Goal: Complete application form: Complete application form

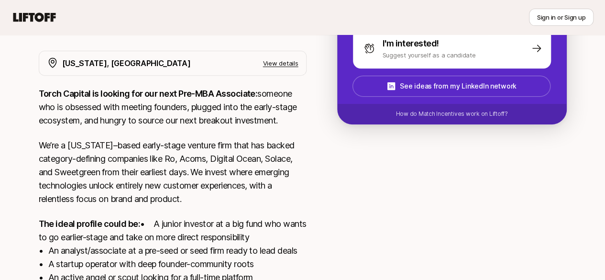
scroll to position [74, 0]
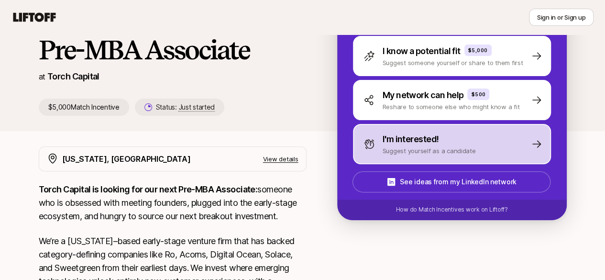
click at [412, 151] on p "Suggest yourself as a candidate" at bounding box center [428, 151] width 93 height 10
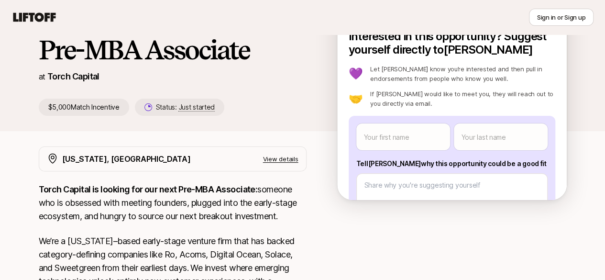
scroll to position [0, 0]
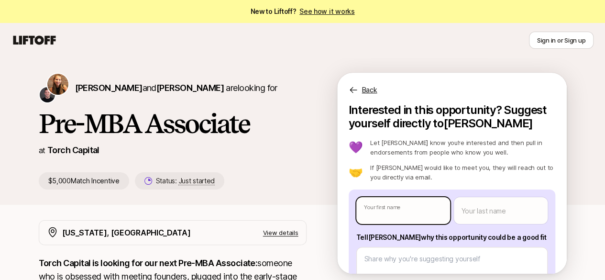
type textarea "x"
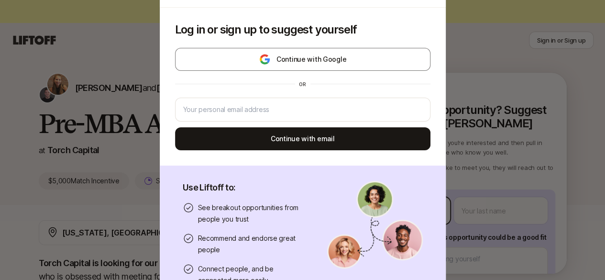
click at [392, 212] on body "New to Liftoff? See how it works Sign in or Sign up Sign in or Sign up [PERSON_…" at bounding box center [302, 140] width 605 height 280
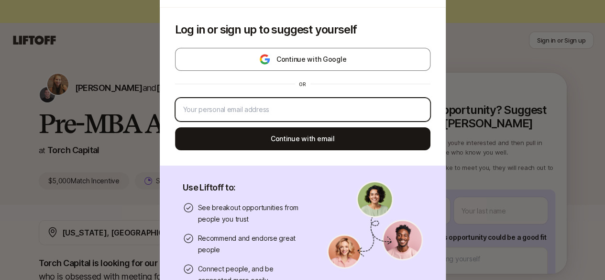
click at [214, 109] on input "email" at bounding box center [302, 109] width 239 height 11
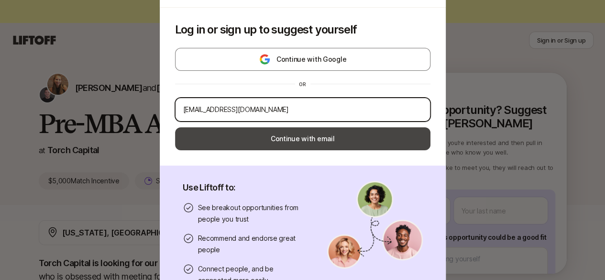
type input "[EMAIL_ADDRESS][DOMAIN_NAME]"
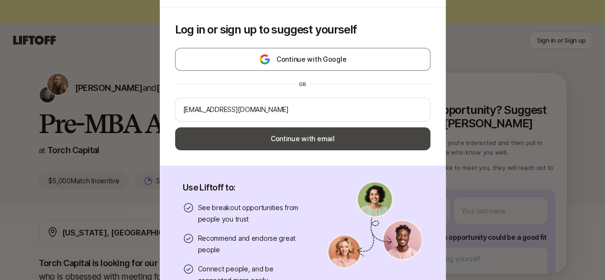
click at [233, 137] on button "Continue with email" at bounding box center [302, 138] width 255 height 23
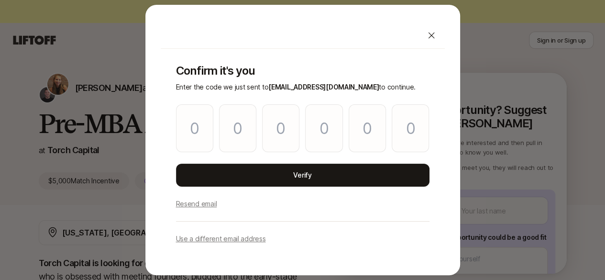
type input "9"
type input "1"
type input "6"
type input "8"
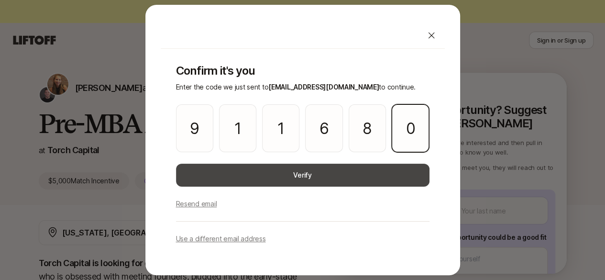
type input "0"
click at [246, 178] on button "Verify" at bounding box center [302, 174] width 253 height 23
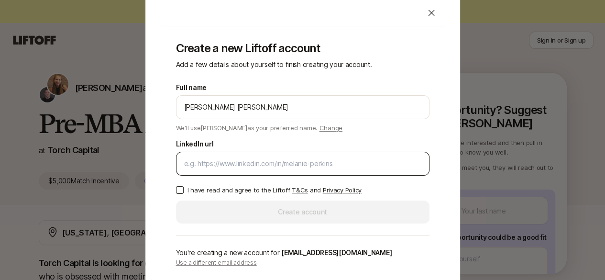
type input "[PERSON_NAME] [PERSON_NAME]"
click at [245, 173] on div at bounding box center [302, 163] width 253 height 24
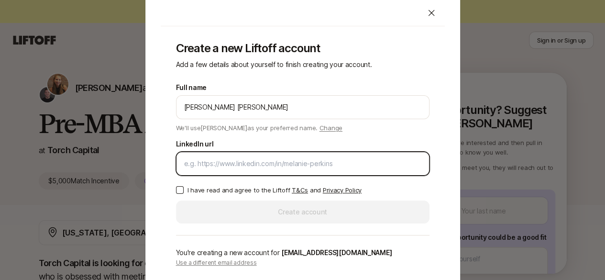
click at [242, 166] on input "LinkedIn url" at bounding box center [302, 163] width 237 height 11
click at [242, 160] on input "LinkedIn url" at bounding box center [302, 163] width 237 height 11
paste input "[URL][DOMAIN_NAME][PERSON_NAME]"
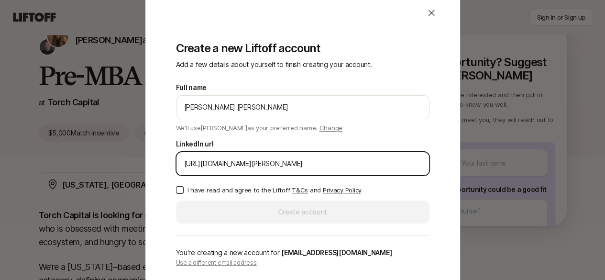
type input "[URL][DOMAIN_NAME][PERSON_NAME]"
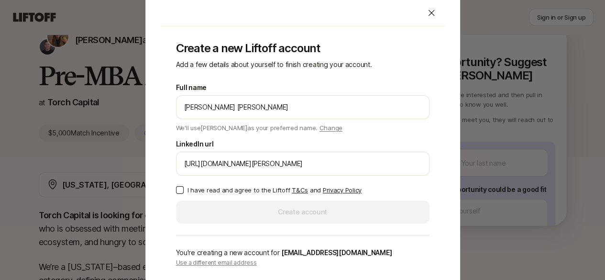
click at [177, 190] on button "I have read and agree to the Liftoff T&Cs and Privacy Policy" at bounding box center [180, 190] width 8 height 8
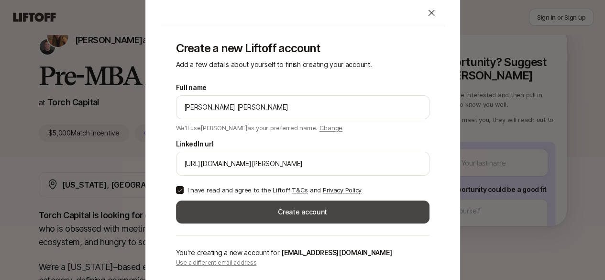
click at [227, 215] on button "Create account" at bounding box center [302, 211] width 253 height 23
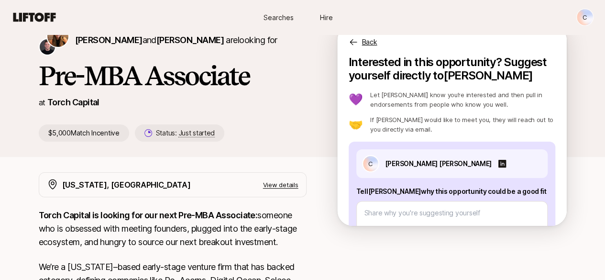
scroll to position [94, 0]
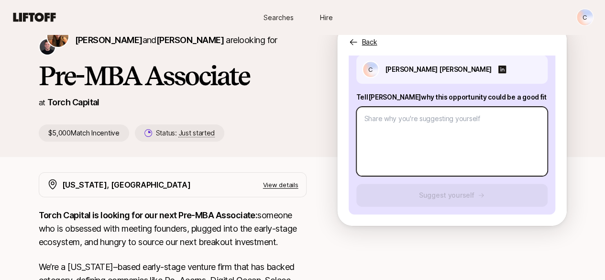
click at [402, 114] on textarea at bounding box center [451, 141] width 191 height 69
type textarea "x"
type textarea "I"
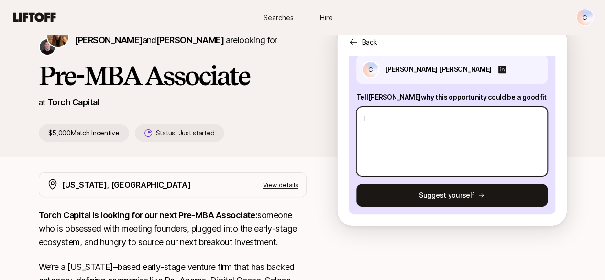
type textarea "x"
type textarea "Im"
type textarea "x"
type textarea "Im"
type textarea "x"
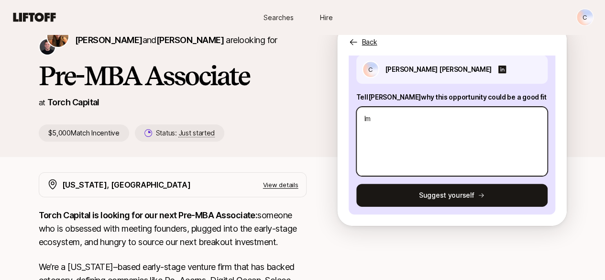
type textarea "Im"
type textarea "x"
type textarea "I"
type textarea "x"
type textarea "Im"
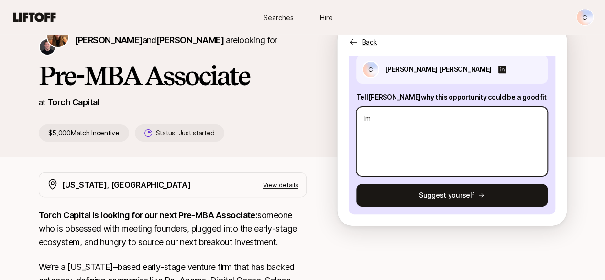
type textarea "x"
type textarea "Im"
type textarea "x"
type textarea "Im a"
type textarea "x"
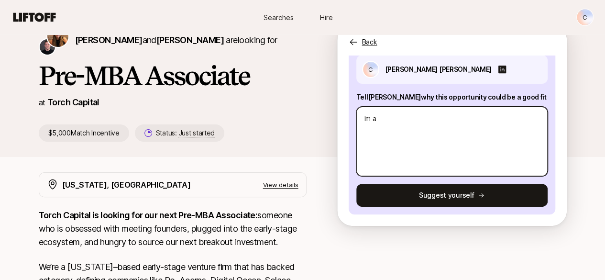
type textarea "Im a"
type textarea "x"
type textarea "Im a f"
type textarea "x"
type textarea "Im a fi"
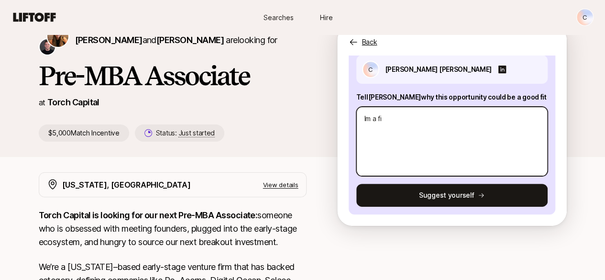
type textarea "x"
type textarea "Im a fin"
type textarea "x"
type textarea "Im a fina"
type textarea "x"
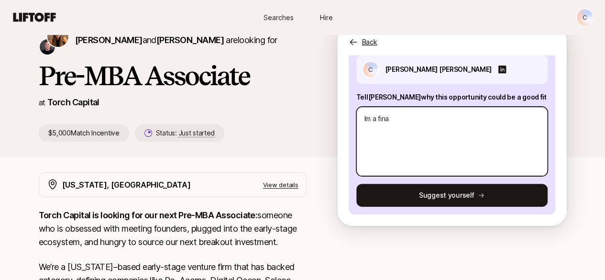
type textarea "Im a [PERSON_NAME]"
type textarea "x"
type textarea "Im a financ"
type textarea "x"
type textarea "Im a financi"
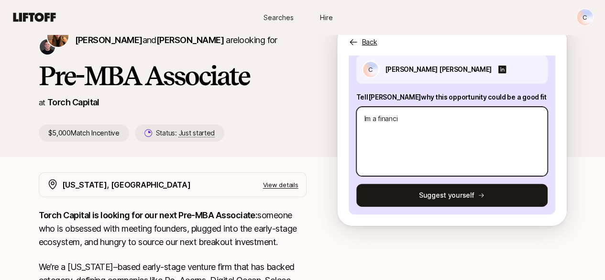
type textarea "x"
type textarea "Im a financia"
type textarea "x"
type textarea "Im a financial"
type textarea "x"
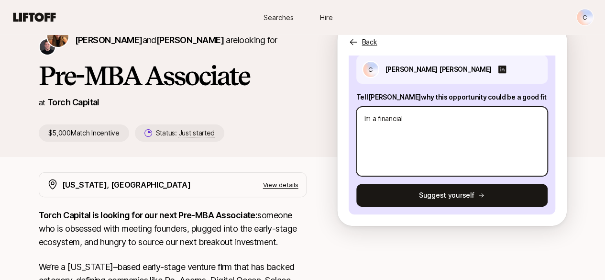
type textarea "Im a financial"
type textarea "x"
type textarea "Im a financial p"
type textarea "x"
type textarea "Im a financial pr"
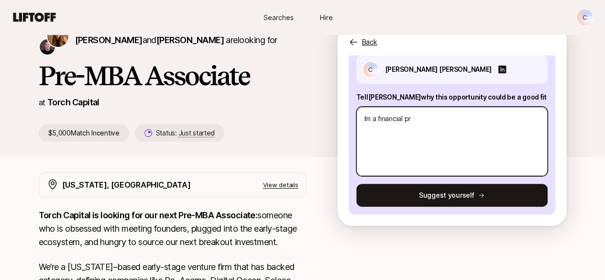
type textarea "x"
type textarea "Im a financial pro"
type textarea "x"
type textarea "Im a financial proe"
type textarea "x"
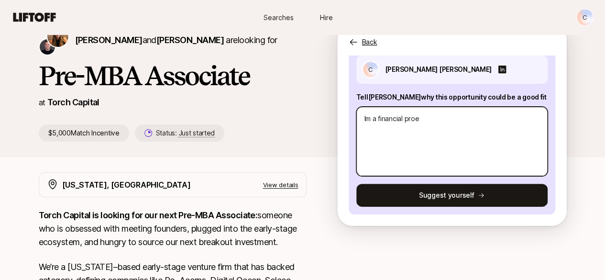
type textarea "Im a financial proes"
type textarea "x"
type textarea "Im a financial proesi"
type textarea "x"
type textarea "Im a financial proesio"
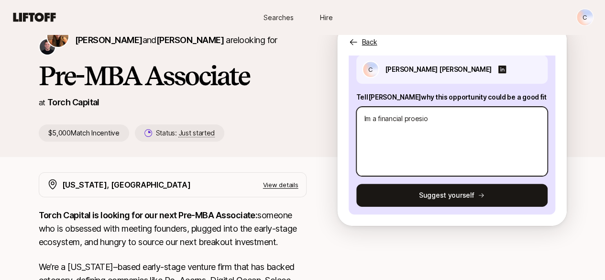
type textarea "x"
type textarea "Im a financial proesion"
type textarea "x"
type textarea "Im a financial proesiona"
type textarea "x"
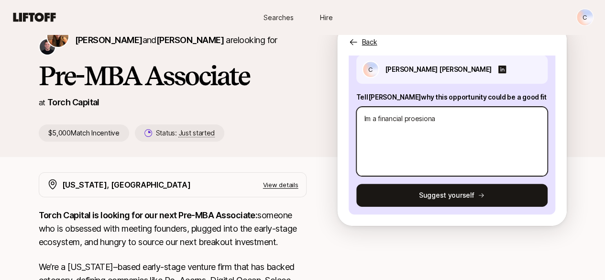
type textarea "Im a financial proesional"
type textarea "x"
type textarea "Im a financial proesional"
type textarea "x"
type textarea "Im a financial proesional"
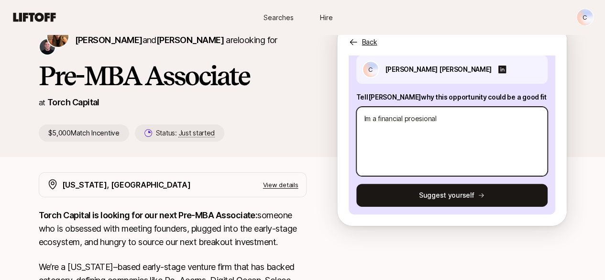
type textarea "x"
type textarea "Im a financial proesiona"
type textarea "x"
type textarea "Im a financial proesion"
type textarea "x"
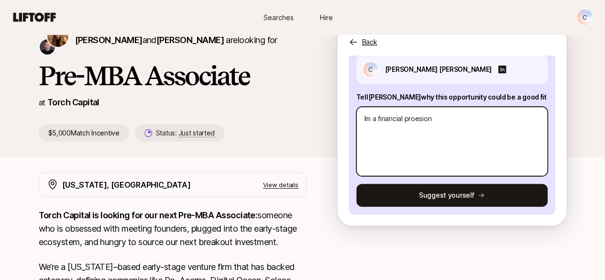
type textarea "Im a financial proesio"
type textarea "x"
type textarea "Im a financial proesi"
type textarea "x"
type textarea "Im a financial proes"
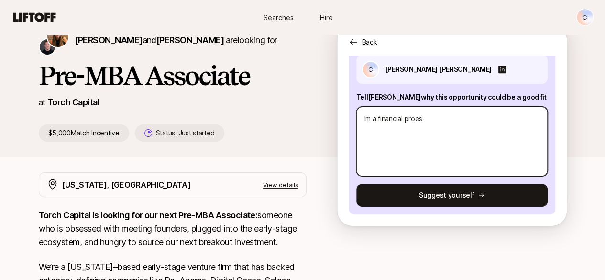
type textarea "x"
type textarea "Im a financial proe"
type textarea "x"
type textarea "Im a financial pro"
type textarea "x"
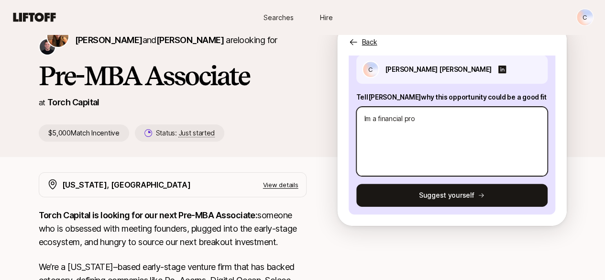
type textarea "Im a financial prof"
type textarea "x"
type textarea "Im a financial profe"
type textarea "x"
type textarea "Im a financial profes"
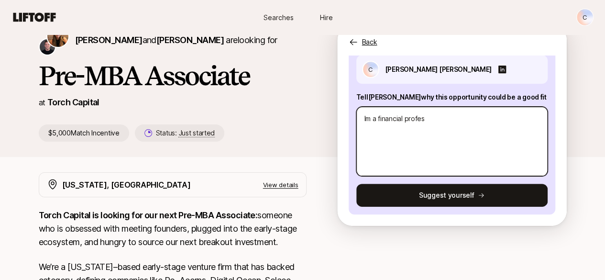
type textarea "x"
type textarea "Im a financial profesi"
type textarea "x"
type textarea "Im a financial profesio"
type textarea "x"
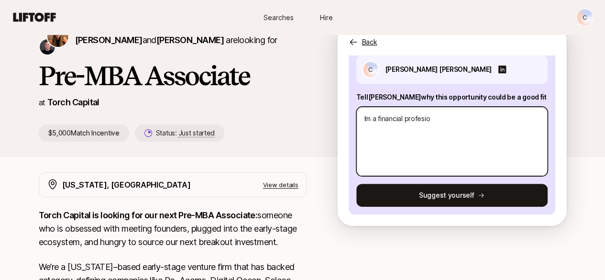
type textarea "Im a financial profesion"
type textarea "x"
type textarea "Im a financial profesiona"
type textarea "x"
type textarea "Im a financial profesional"
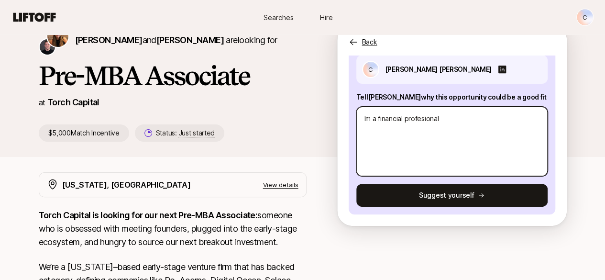
type textarea "x"
type textarea "Im a financial profesional"
type textarea "x"
type textarea "Im a financial profesional a"
type textarea "x"
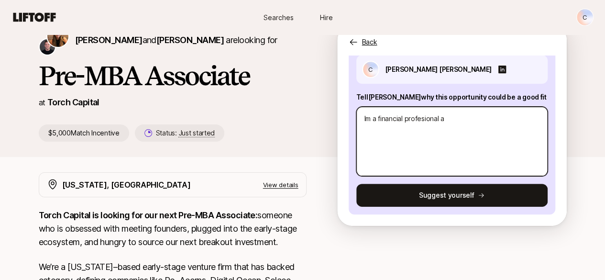
type textarea "Im a financial profesional an"
type textarea "x"
type textarea "Im a financial profesional and"
type textarea "x"
type textarea "Im a financial profesional and"
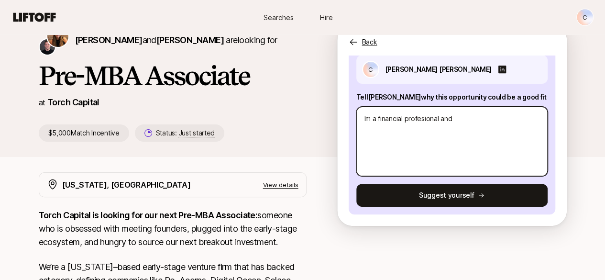
type textarea "x"
type textarea "Im a financial professional and"
click at [473, 117] on textarea "Im a financial professional and" at bounding box center [451, 141] width 191 height 69
type textarea "x"
type textarea "Im a financial professional and"
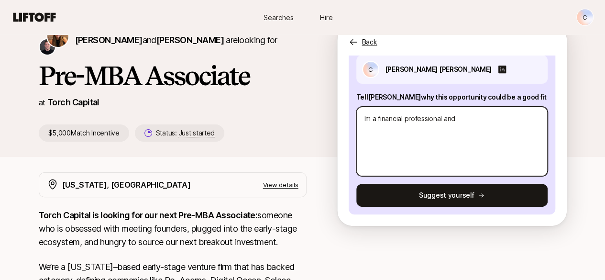
type textarea "x"
type textarea "Im a financial professional an"
type textarea "x"
type textarea "Im a financial professional a"
type textarea "x"
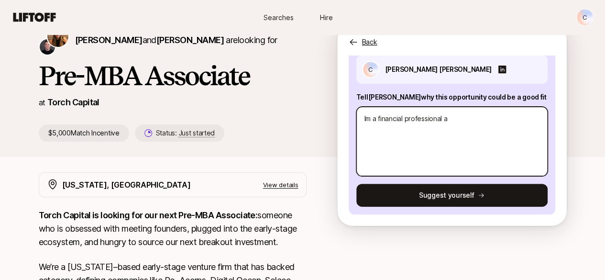
type textarea "Im a financial professional"
type textarea "x"
type textarea "Im a financial professional e"
type textarea "x"
type textarea "Im a financial professional en"
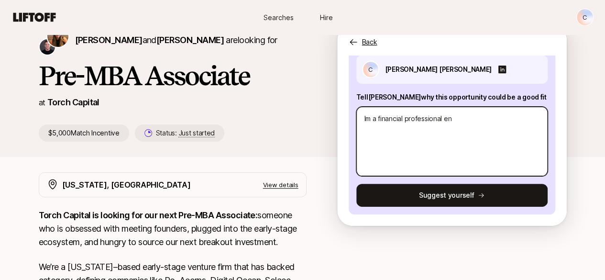
type textarea "x"
type textarea "Im a financial professional enr"
type textarea "x"
type textarea "Im a financial professional enro"
type textarea "x"
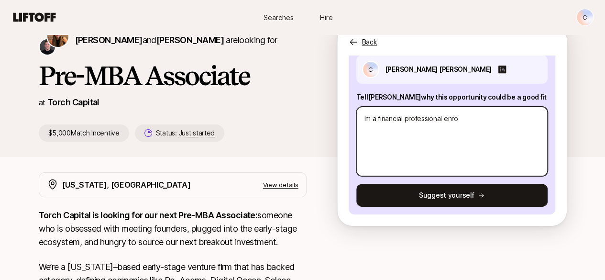
type textarea "Im a financial professional enrol"
type textarea "x"
type textarea "Im a financial professional enro"
type textarea "x"
type textarea "Im a financial professional enr"
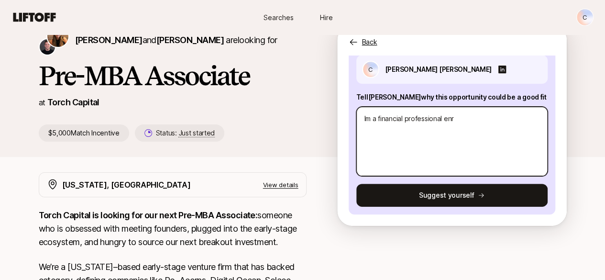
type textarea "x"
type textarea "Im a financial professional en"
type textarea "x"
type textarea "Im a financial professional e"
type textarea "x"
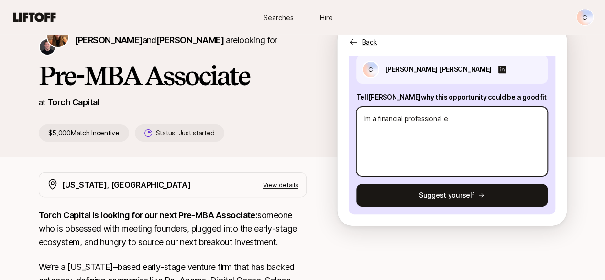
type textarea "Im a financial professional"
type textarea "x"
type textarea "Im a financial professional"
type textarea "x"
type textarea "Im a financial professional,"
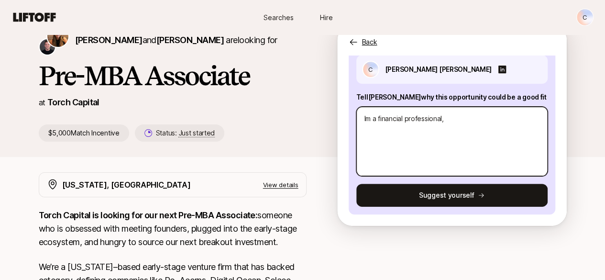
type textarea "x"
type textarea "Im a financial professional,"
type textarea "x"
type textarea "Im a financial professional, v"
click at [467, 117] on textarea "Im a financial professional, v" at bounding box center [451, 141] width 191 height 69
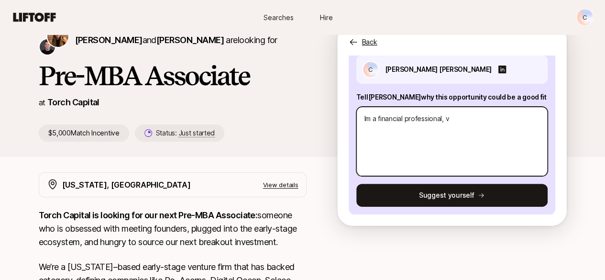
type textarea "x"
type textarea "Im a financial professional,"
type textarea "x"
type textarea "Im a financial professional, c"
type textarea "x"
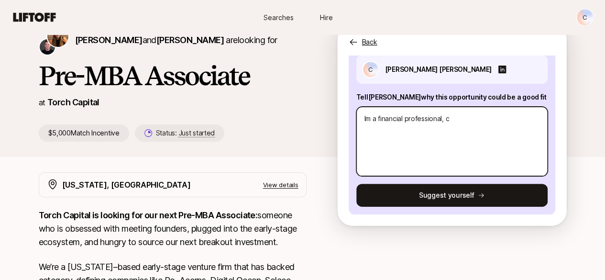
type textarea "Im a financial professional, co"
type textarea "x"
type textarea "Im a financial professional, cov"
type textarea "x"
type textarea "Im a financial professional, cove"
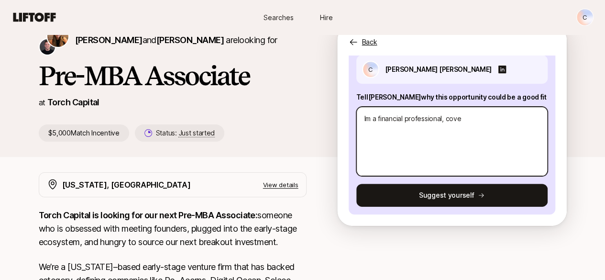
type textarea "x"
type textarea "Im a financial professional, cover"
type textarea "x"
type textarea "Im a financial professional, covere"
type textarea "x"
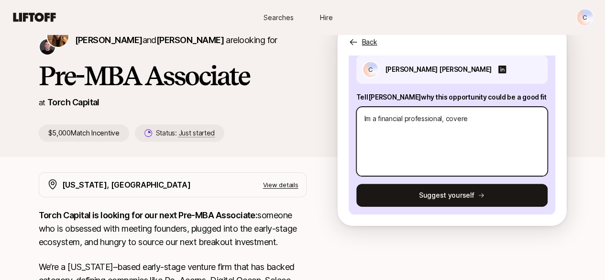
type textarea "Im a financial professional, covered"
type textarea "x"
type textarea "Im a financial professional, covered"
type textarea "x"
type textarea "Im a financial professional, covered A"
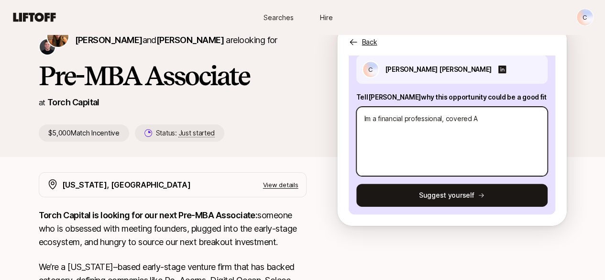
type textarea "x"
type textarea "Im a financial professional, covered Af"
type textarea "x"
type textarea "Im a financial professional, covered Afr"
type textarea "x"
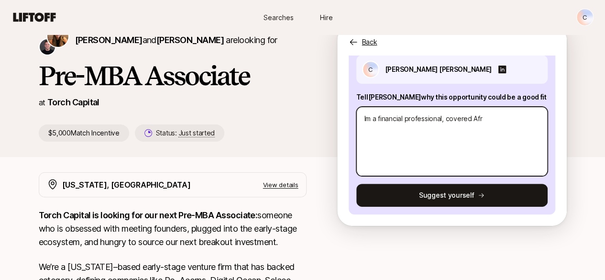
type textarea "Im a financial professional, covered Afri"
type textarea "x"
type textarea "Im a financial professional, covered Afric"
type textarea "x"
type textarea "Im a financial professional, covered [GEOGRAPHIC_DATA]"
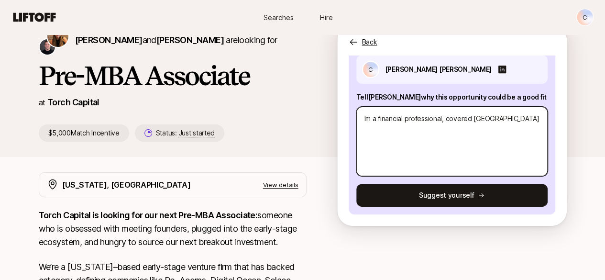
type textarea "x"
type textarea "Im a financial professional, covered [GEOGRAPHIC_DATA]"
type textarea "x"
type textarea "Im a financial professional, covered [GEOGRAPHIC_DATA] a"
type textarea "x"
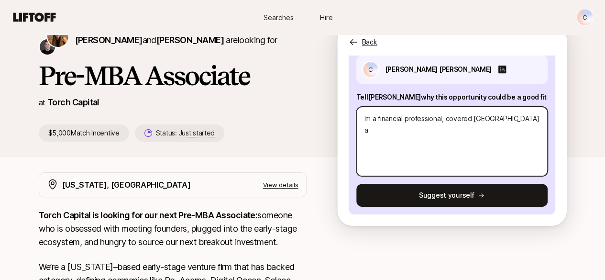
type textarea "Im a financial professional, covered [GEOGRAPHIC_DATA] an"
type textarea "x"
type textarea "Im a financial professional, covered [GEOGRAPHIC_DATA] and"
type textarea "x"
type textarea "Im a financial professional, covered [GEOGRAPHIC_DATA] and"
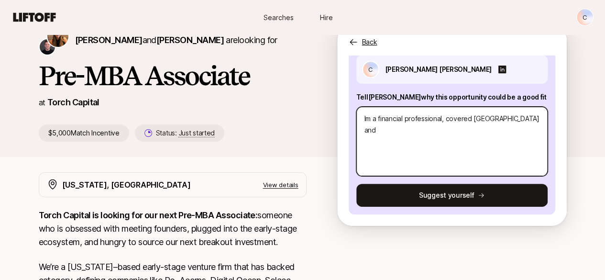
type textarea "x"
type textarea "Im a financial professional, covered Africa and m"
type textarea "x"
type textarea "Im a financial professional, covered [GEOGRAPHIC_DATA] and mi"
type textarea "x"
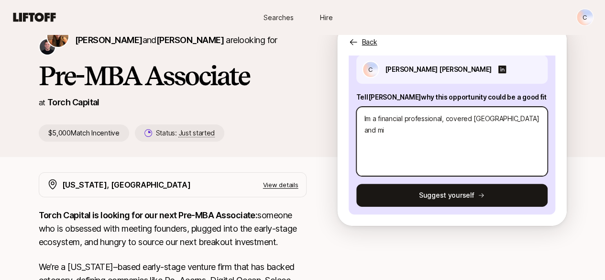
type textarea "Im a financial professional, covered [GEOGRAPHIC_DATA] and mid"
type textarea "x"
type textarea "Im a financial professional, covered [GEOGRAPHIC_DATA] and midd"
type textarea "x"
type textarea "Im a financial professional, covered [GEOGRAPHIC_DATA] and middl"
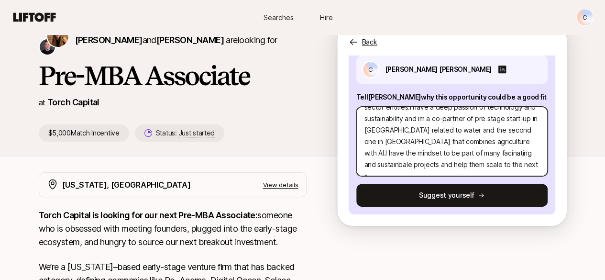
scroll to position [46, 0]
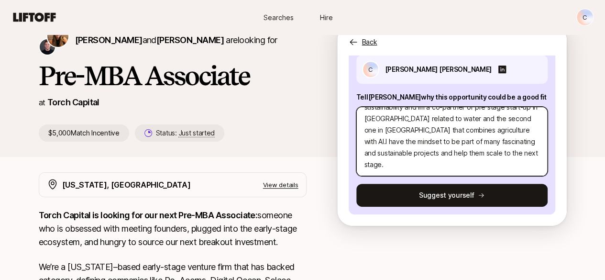
click at [397, 167] on textarea "Im a financial professional, covered [GEOGRAPHIC_DATA] and middle East Portfoli…" at bounding box center [451, 141] width 191 height 69
click at [431, 158] on textarea "Im a financial professional, covered [GEOGRAPHIC_DATA] and middle East Portfoli…" at bounding box center [451, 141] width 191 height 69
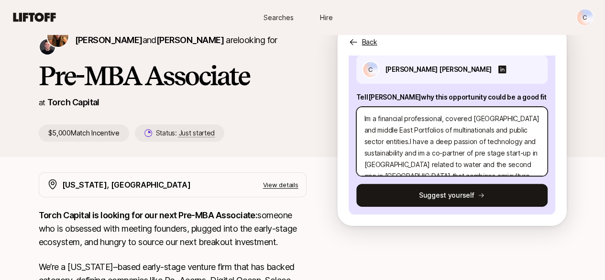
click at [407, 141] on textarea "Im a financial professional, covered [GEOGRAPHIC_DATA] and middle East Portfoli…" at bounding box center [451, 141] width 191 height 69
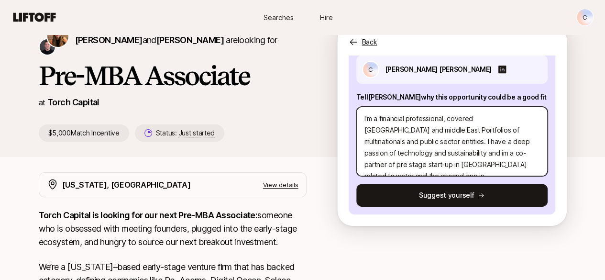
click at [446, 152] on textarea "I'm a financial professional, covered [GEOGRAPHIC_DATA] and middle East Portfol…" at bounding box center [451, 141] width 191 height 69
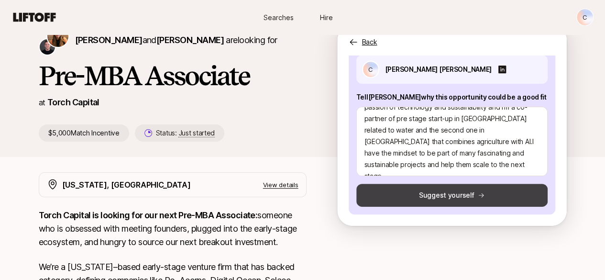
click at [437, 196] on button "Suggest yourself" at bounding box center [451, 195] width 191 height 23
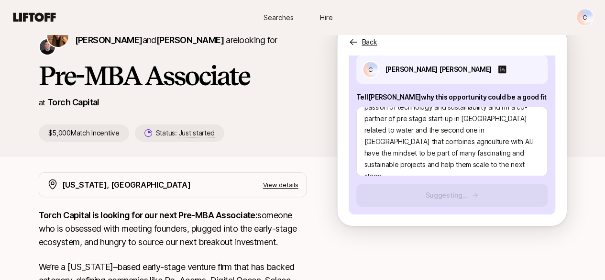
scroll to position [50, 0]
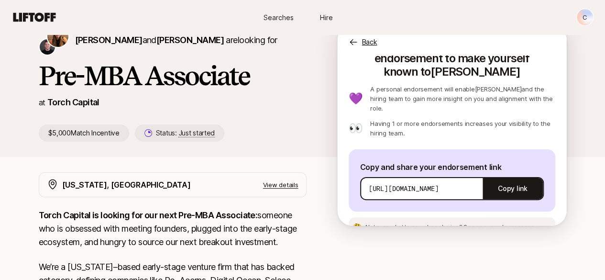
click at [439, 184] on p "[URL][DOMAIN_NAME]" at bounding box center [403, 189] width 70 height 10
click at [487, 177] on div "[URL][DOMAIN_NAME] Copy link" at bounding box center [452, 188] width 184 height 23
click at [504, 175] on button "Copy link" at bounding box center [512, 188] width 60 height 27
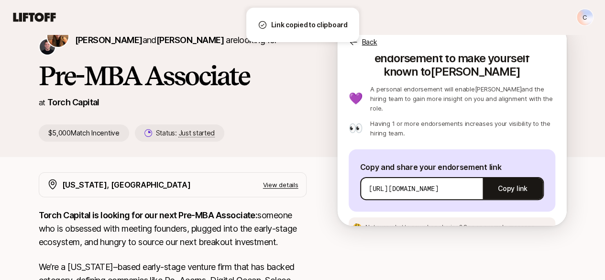
click at [439, 184] on p "[URL][DOMAIN_NAME]" at bounding box center [403, 189] width 70 height 10
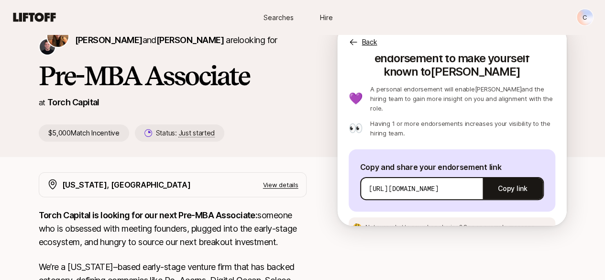
click at [439, 184] on p "[URL][DOMAIN_NAME]" at bounding box center [403, 189] width 70 height 10
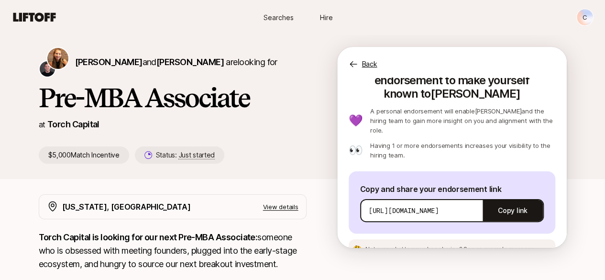
scroll to position [0, 0]
